Goal: Task Accomplishment & Management: Use online tool/utility

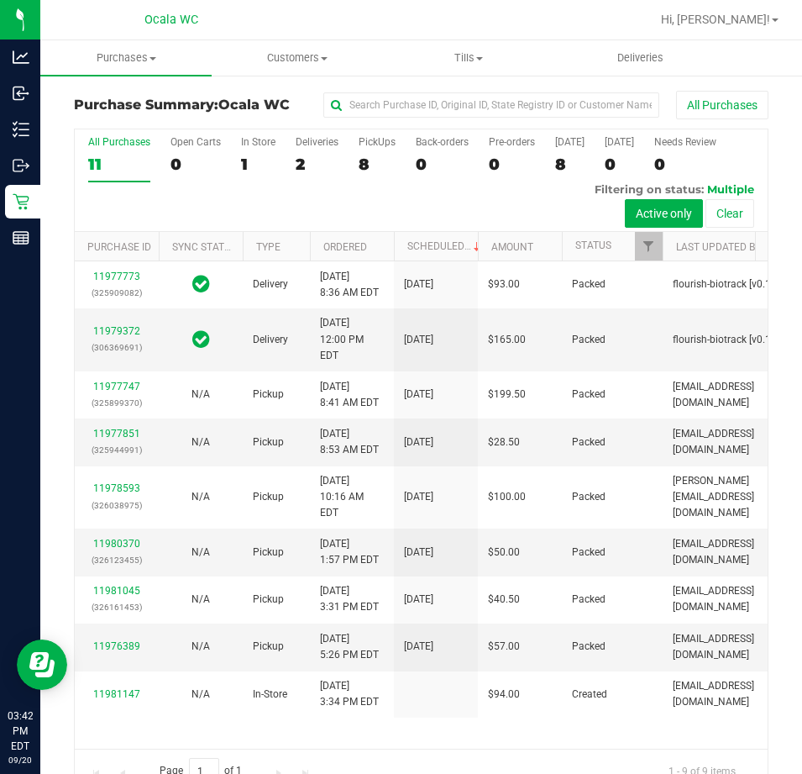
click at [365, 165] on div "8" at bounding box center [377, 164] width 37 height 19
click at [0, 0] on input "PickUps 8" at bounding box center [0, 0] width 0 height 0
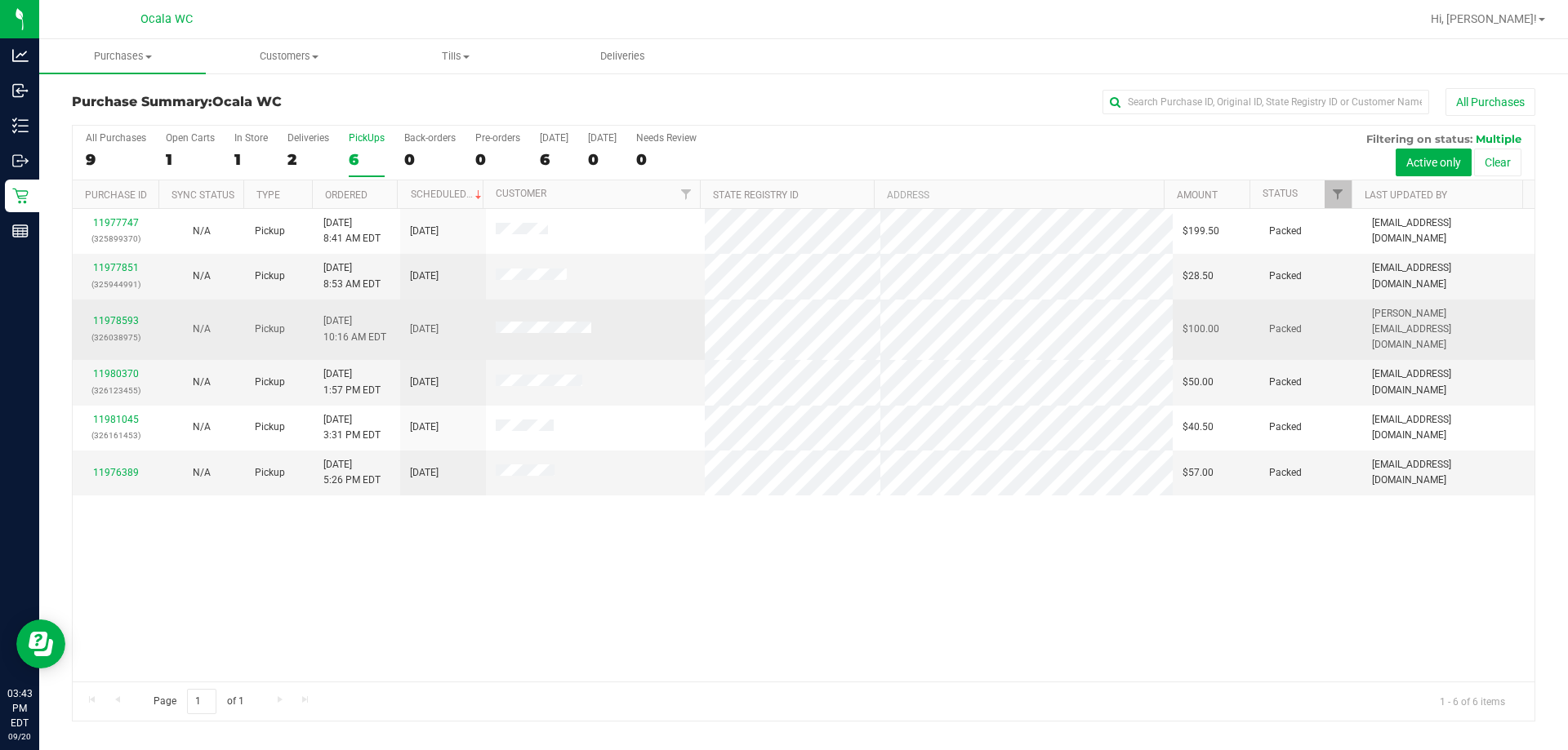
click at [557, 324] on td at bounding box center [596, 329] width 220 height 61
click at [638, 315] on td at bounding box center [596, 329] width 220 height 61
